Goal: Task Accomplishment & Management: Manage account settings

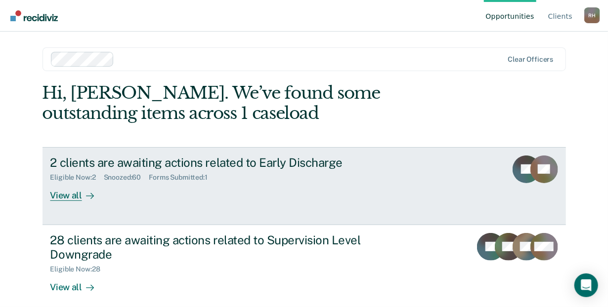
click at [78, 156] on div "2 clients are awaiting actions related to Early Discharge" at bounding box center [223, 163] width 347 height 14
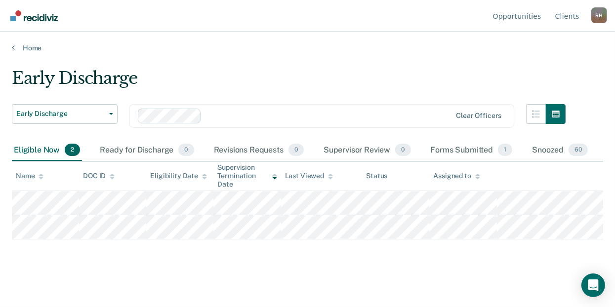
click at [341, 57] on main "Early Discharge Early Discharge Early Discharge Supervision Level Downgrade Cle…" at bounding box center [307, 178] width 615 height 252
click at [577, 146] on span "60" at bounding box center [578, 150] width 19 height 13
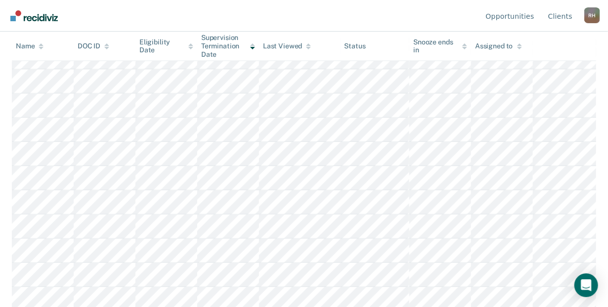
scroll to position [628, 0]
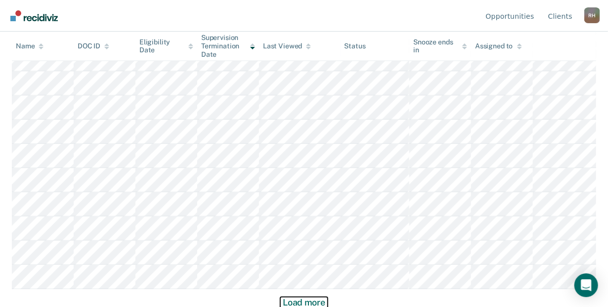
click at [303, 299] on button "Load more" at bounding box center [304, 304] width 48 height 12
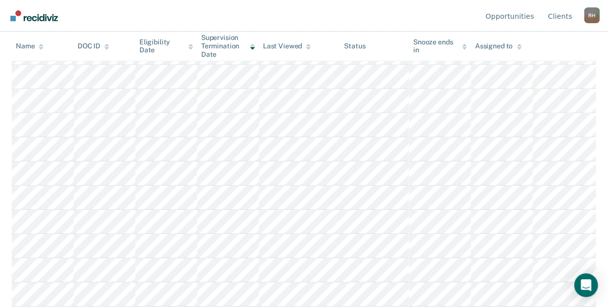
scroll to position [1336, 0]
